Goal: Find specific page/section: Find specific page/section

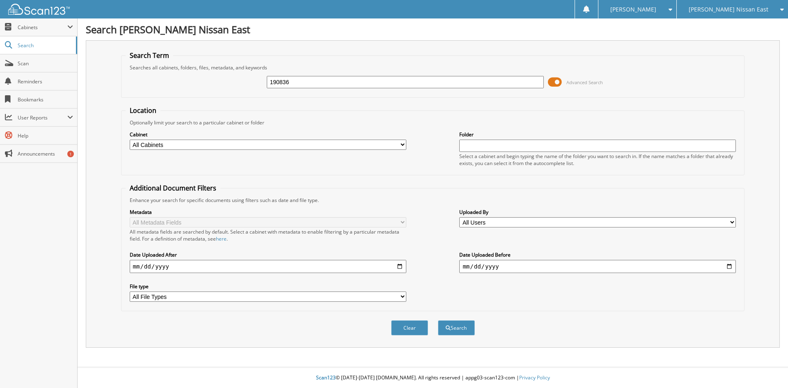
type input "190836"
click at [438, 320] on button "Search" at bounding box center [456, 327] width 37 height 15
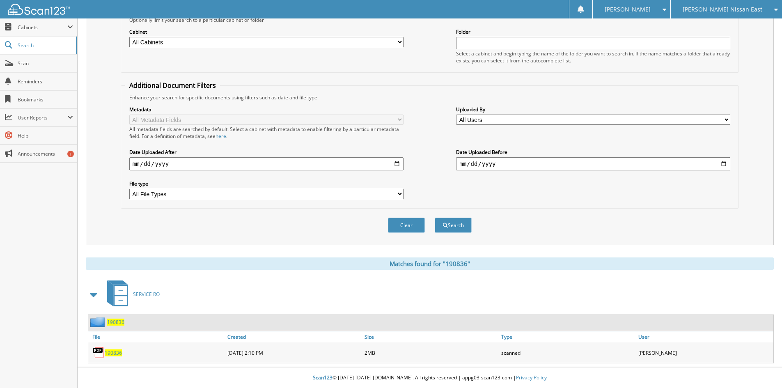
scroll to position [103, 0]
click at [112, 353] on span "190836" at bounding box center [113, 352] width 17 height 7
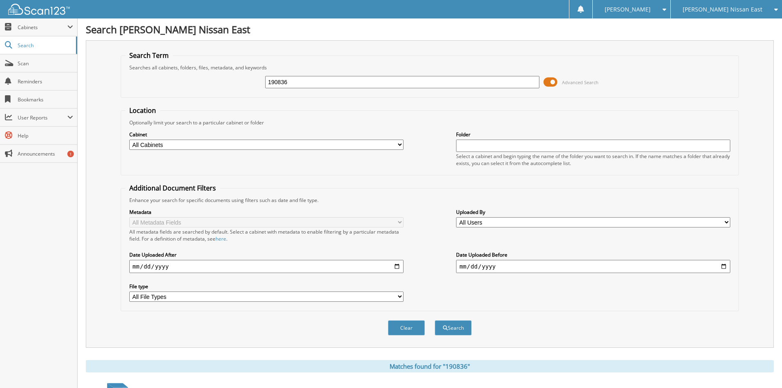
click at [773, 10] on icon at bounding box center [774, 10] width 8 height 6
click at [741, 37] on link "[PERSON_NAME] Nissan Central" at bounding box center [726, 40] width 111 height 14
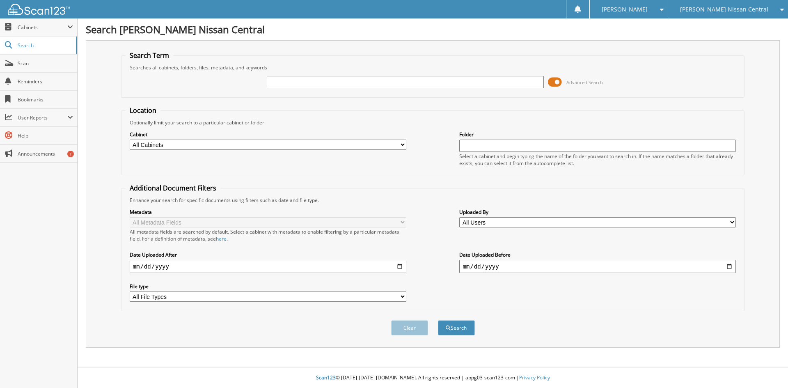
click at [397, 79] on input "text" at bounding box center [405, 82] width 277 height 12
type input "575628"
click at [438, 320] on button "Search" at bounding box center [456, 327] width 37 height 15
